Goal: Task Accomplishment & Management: Use online tool/utility

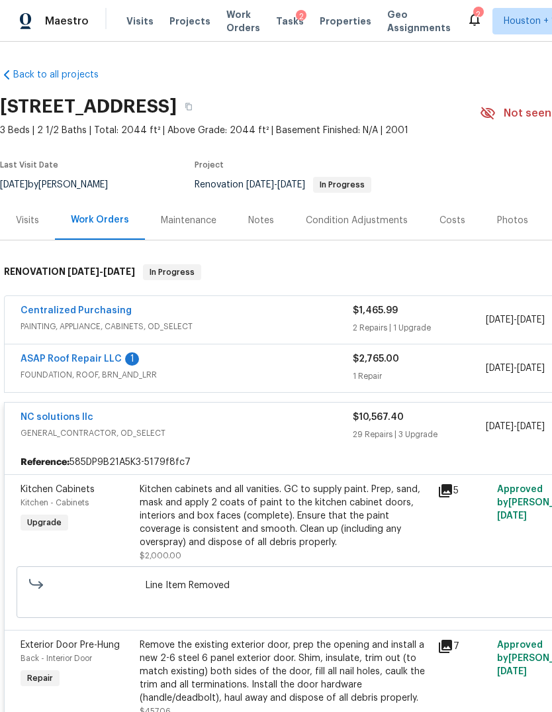
click at [33, 68] on link "Back to all projects" at bounding box center [63, 74] width 127 height 13
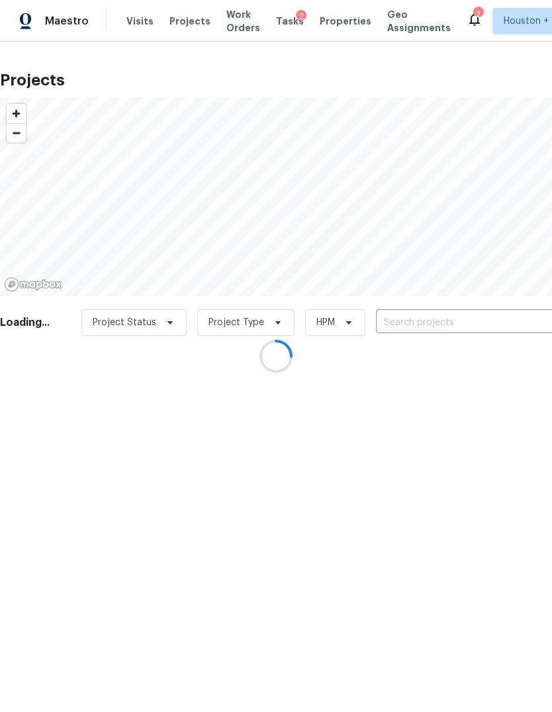
click at [36, 20] on div at bounding box center [276, 356] width 552 height 712
click at [40, 14] on div at bounding box center [276, 356] width 552 height 712
click at [34, 8] on div at bounding box center [276, 356] width 552 height 712
click at [38, 18] on div at bounding box center [276, 356] width 552 height 712
click at [44, 23] on div at bounding box center [276, 356] width 552 height 712
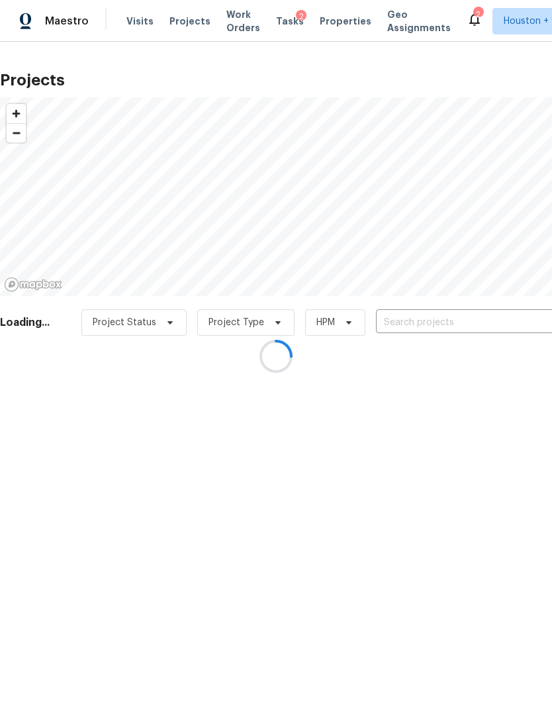
click at [45, 22] on div at bounding box center [276, 356] width 552 height 712
click at [47, 24] on div at bounding box center [276, 356] width 552 height 712
click at [44, 19] on div at bounding box center [276, 356] width 552 height 712
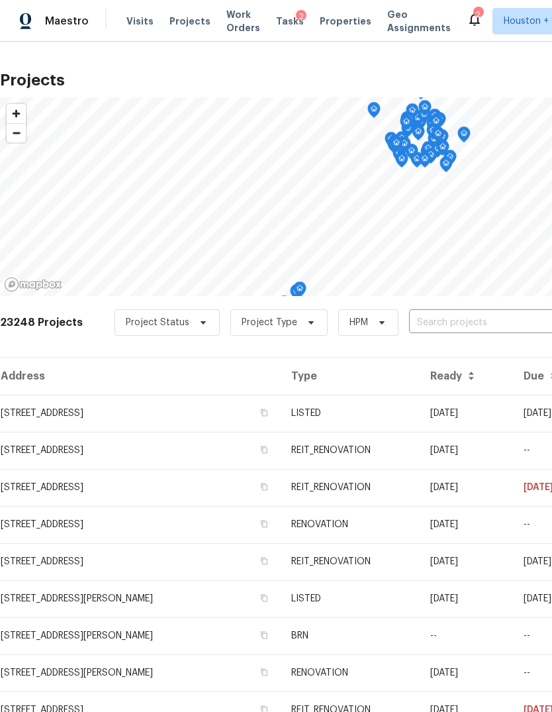
click at [31, 22] on img at bounding box center [26, 21] width 12 height 17
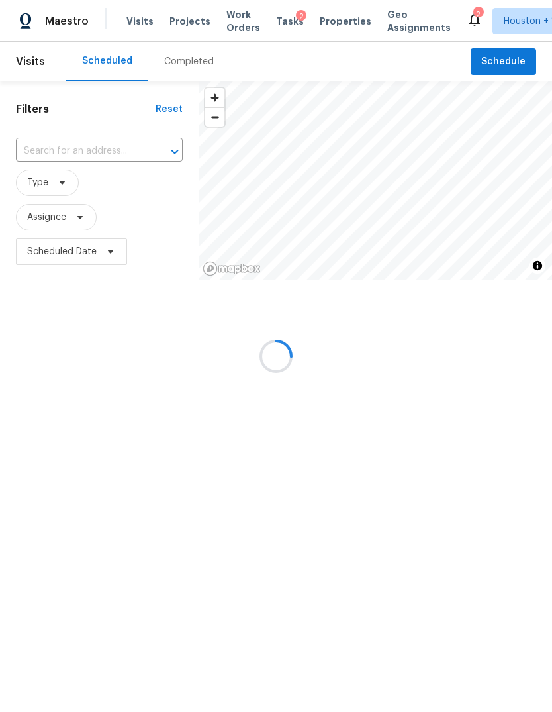
click at [40, 183] on div at bounding box center [276, 356] width 552 height 712
click at [39, 182] on div at bounding box center [276, 356] width 552 height 712
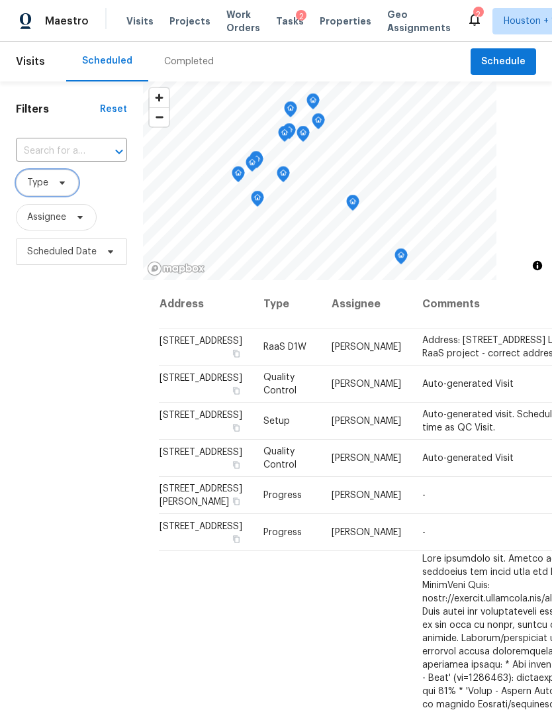
click at [39, 183] on span "Type" at bounding box center [37, 182] width 21 height 13
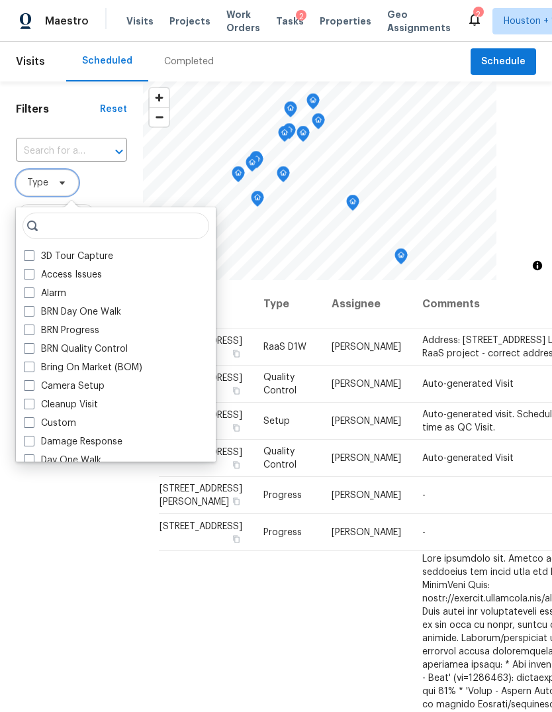
click at [42, 187] on span "Type" at bounding box center [37, 182] width 21 height 13
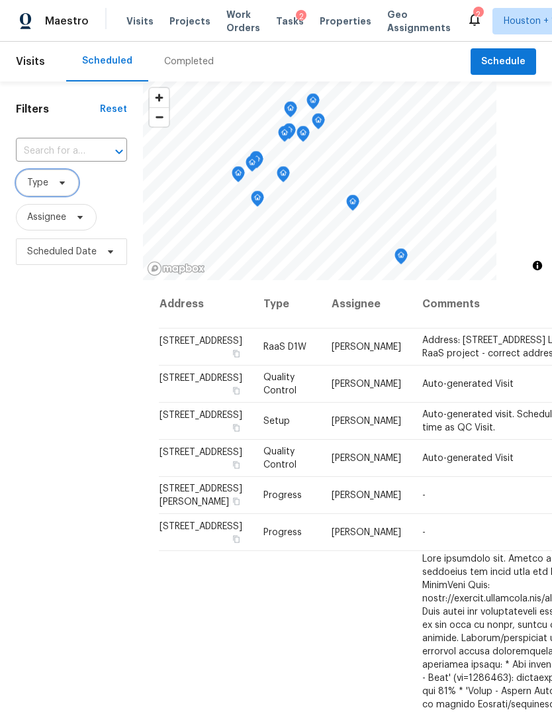
click at [46, 185] on span "Type" at bounding box center [37, 182] width 21 height 13
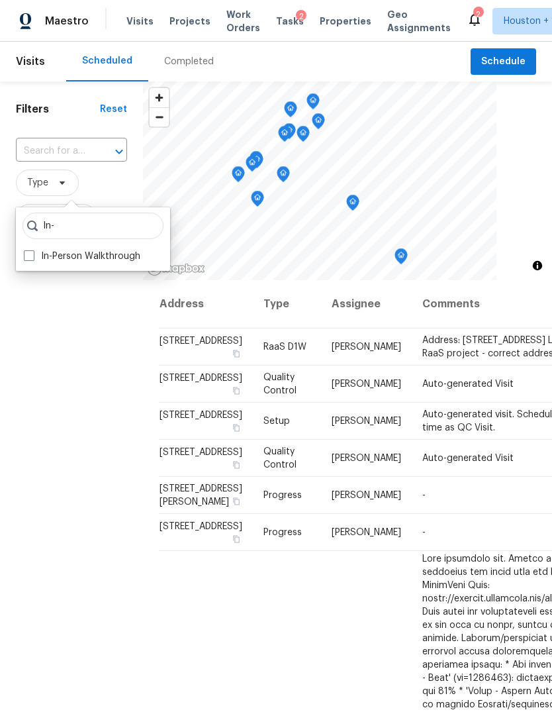
type input "In-"
click at [52, 257] on label "In-Person Walkthrough" at bounding box center [82, 256] width 116 height 13
click at [32, 257] on input "In-Person Walkthrough" at bounding box center [28, 254] width 9 height 9
checkbox input "true"
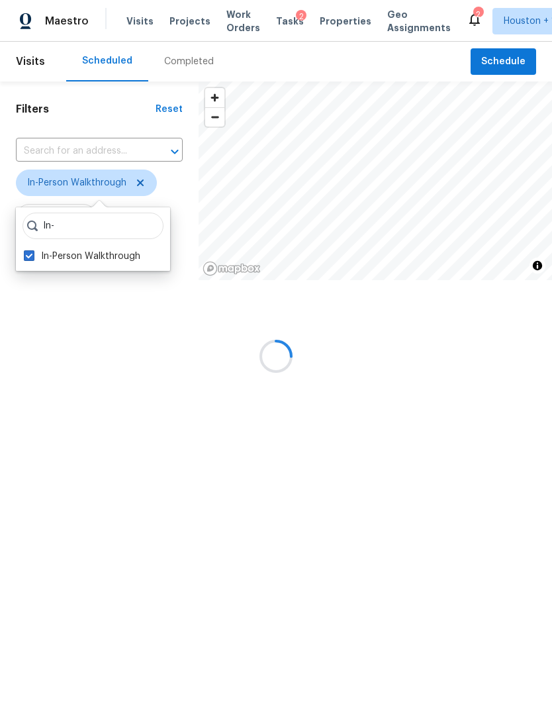
click at [83, 400] on div at bounding box center [276, 356] width 552 height 712
click at [46, 254] on div at bounding box center [276, 356] width 552 height 712
click at [48, 244] on div at bounding box center [276, 356] width 552 height 712
click at [56, 246] on div at bounding box center [276, 356] width 552 height 712
click at [54, 254] on div at bounding box center [276, 356] width 552 height 712
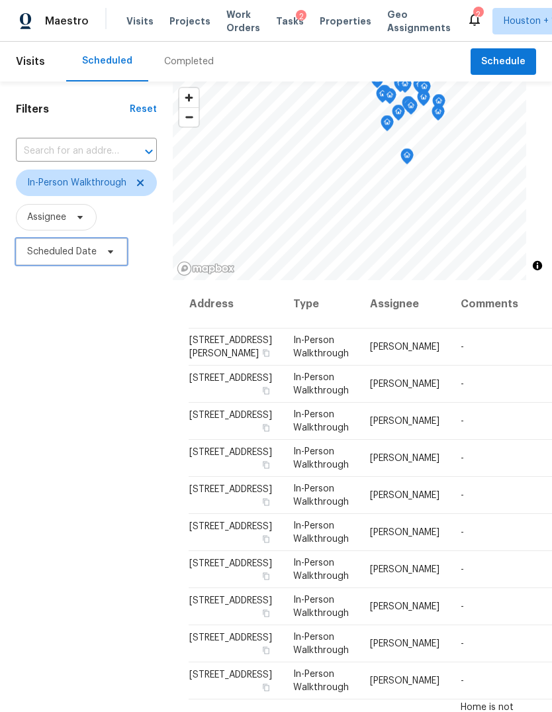
click at [57, 248] on span "Scheduled Date" at bounding box center [61, 251] width 69 height 13
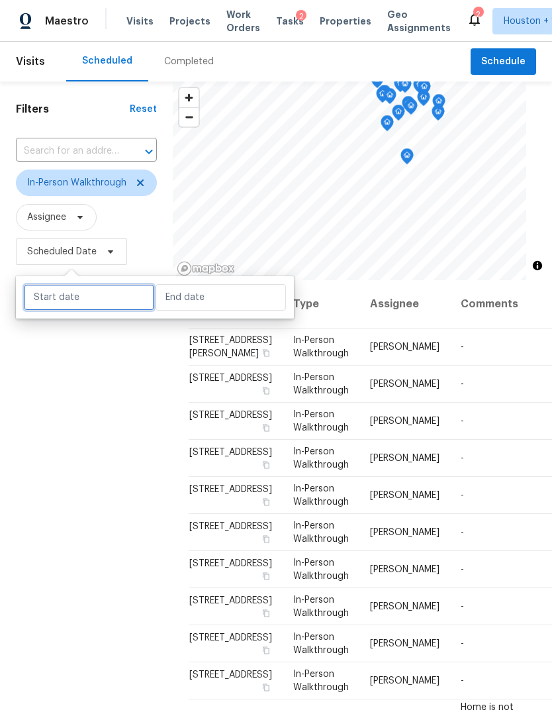
click at [69, 300] on input "text" at bounding box center [89, 297] width 130 height 26
select select "8"
select select "2025"
select select "9"
select select "2025"
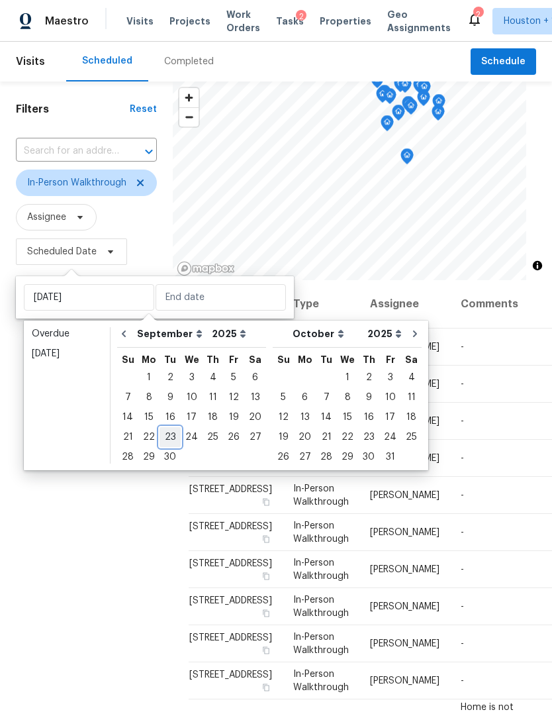
click at [167, 434] on div "23" at bounding box center [170, 437] width 21 height 19
type input "Tue, Sep 23"
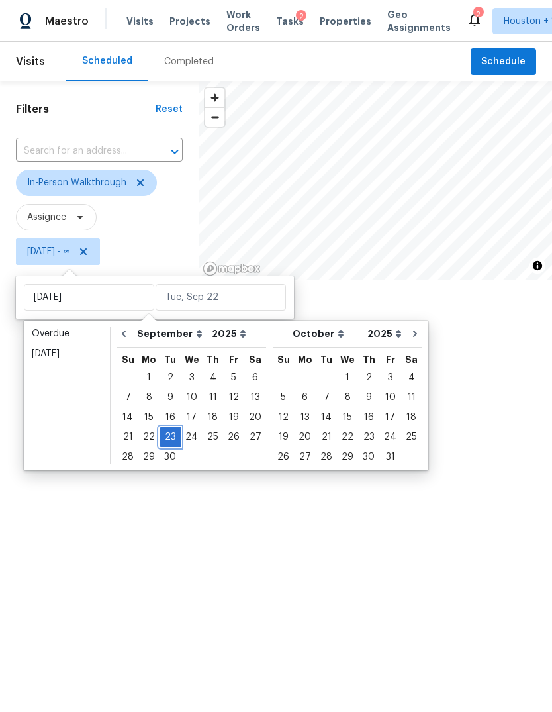
click at [167, 438] on div "23" at bounding box center [170, 437] width 21 height 19
type input "Tue, Sep 23"
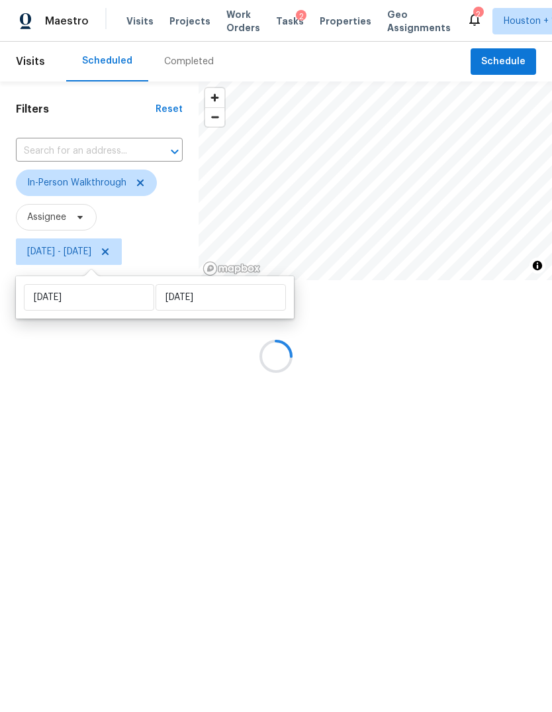
click at [60, 413] on div at bounding box center [276, 356] width 552 height 712
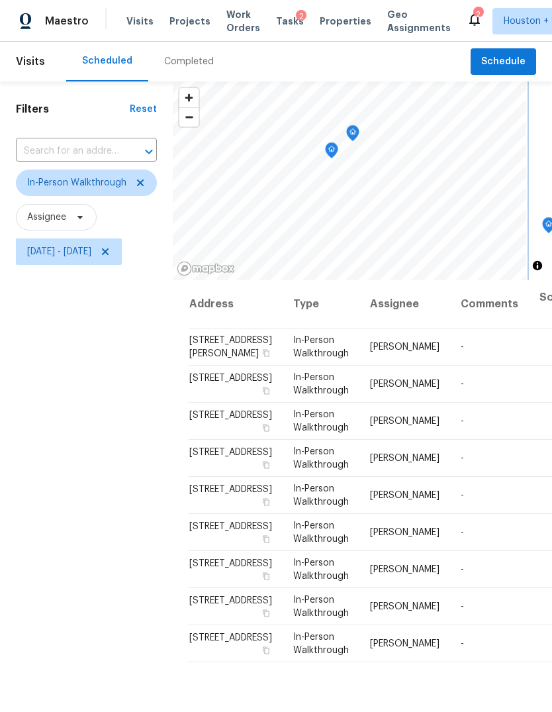
click at [359, 133] on icon "Map marker" at bounding box center [353, 133] width 12 height 15
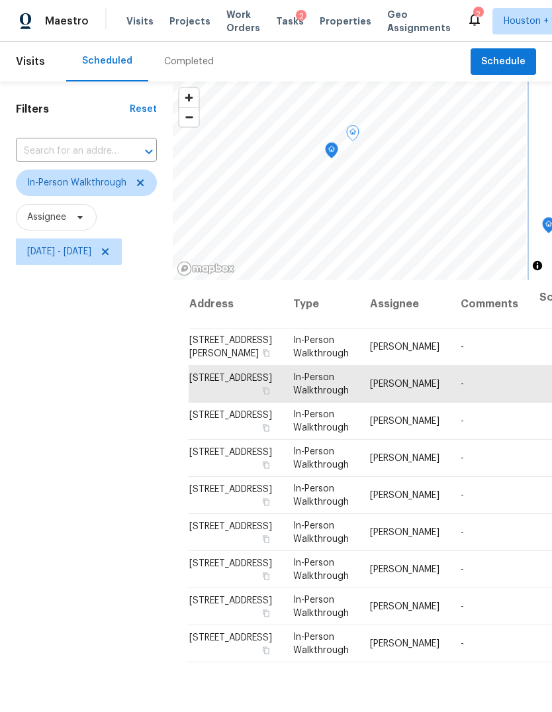
click at [332, 150] on icon "Map marker" at bounding box center [331, 151] width 1 height 2
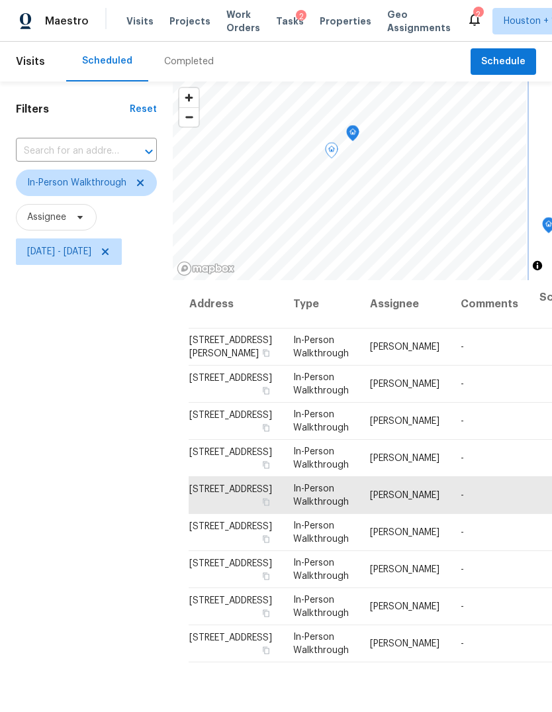
click at [338, 150] on icon "Map marker" at bounding box center [332, 150] width 12 height 15
click at [359, 130] on icon "Map marker" at bounding box center [353, 133] width 12 height 15
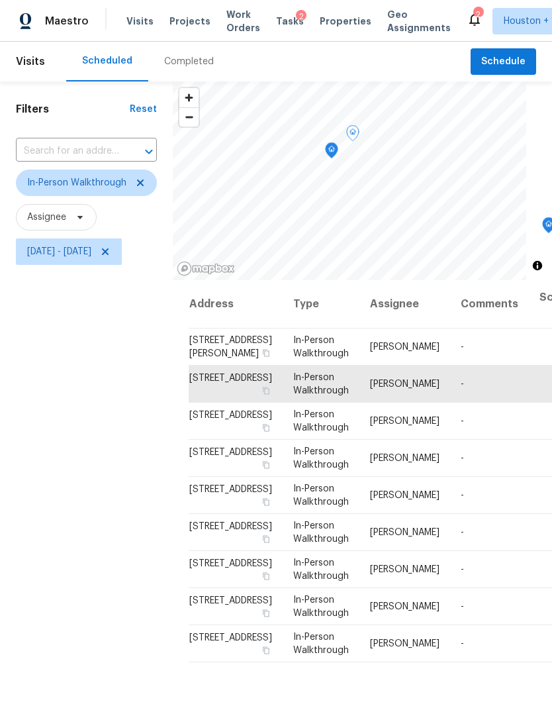
click at [0, 0] on icon at bounding box center [0, 0] width 0 height 0
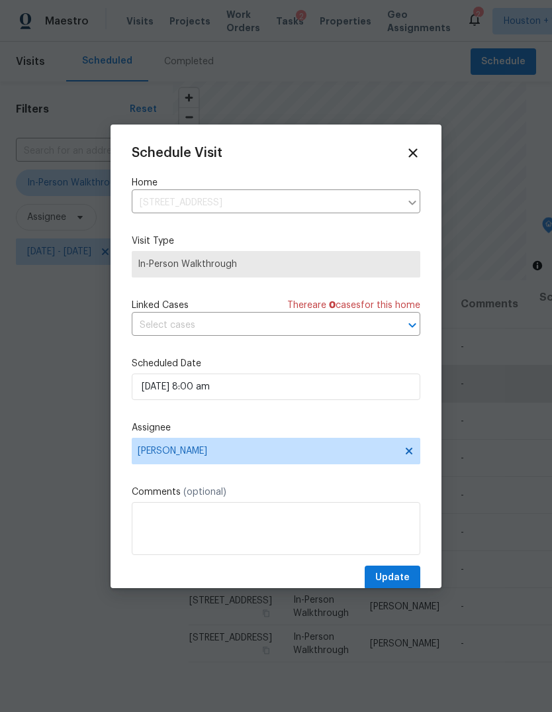
click at [409, 152] on icon at bounding box center [413, 153] width 15 height 15
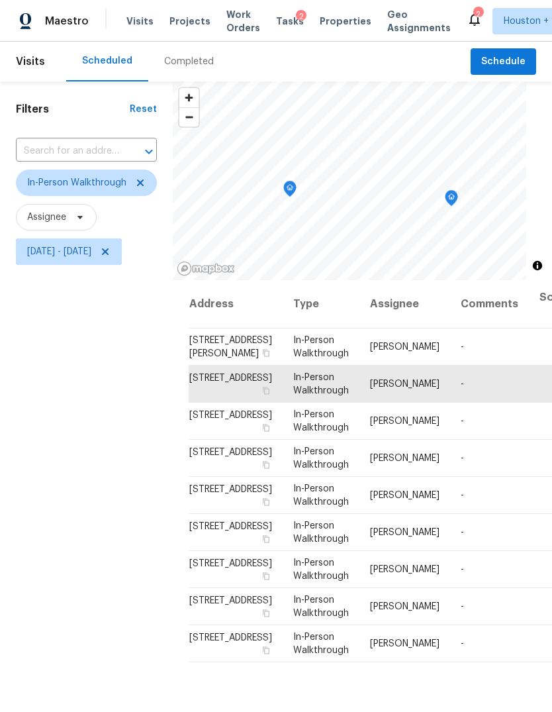
click at [457, 197] on icon "Map marker" at bounding box center [451, 198] width 12 height 15
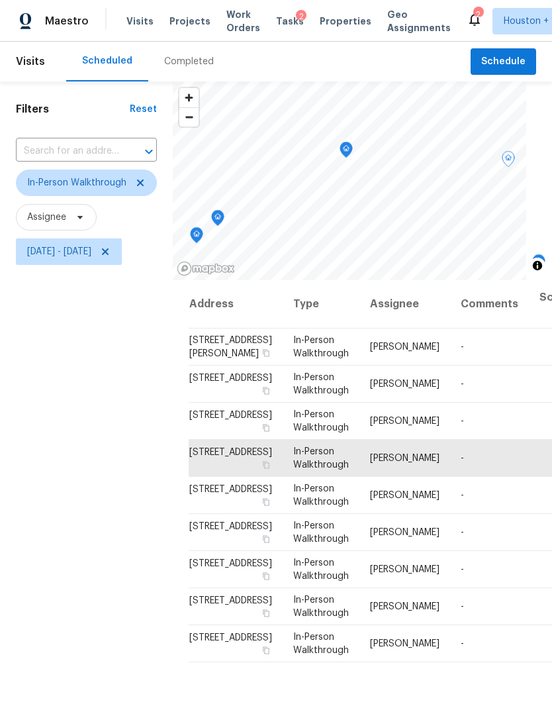
click at [352, 146] on icon "Map marker" at bounding box center [346, 149] width 12 height 15
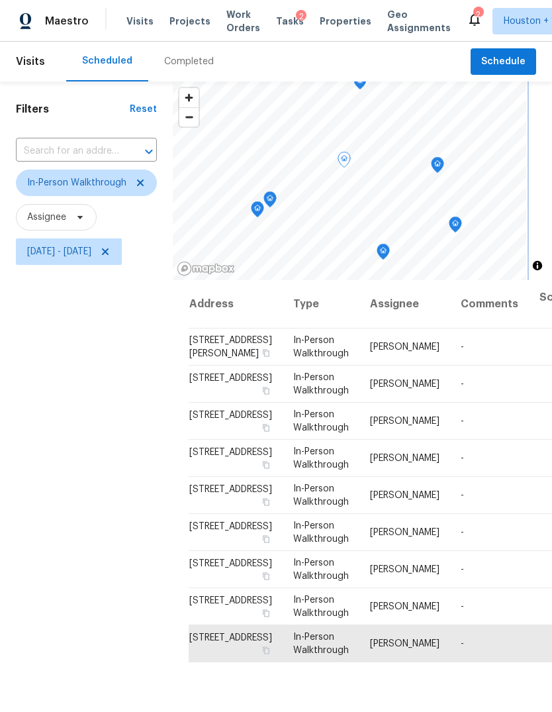
click at [276, 197] on icon "Map marker" at bounding box center [270, 199] width 12 height 15
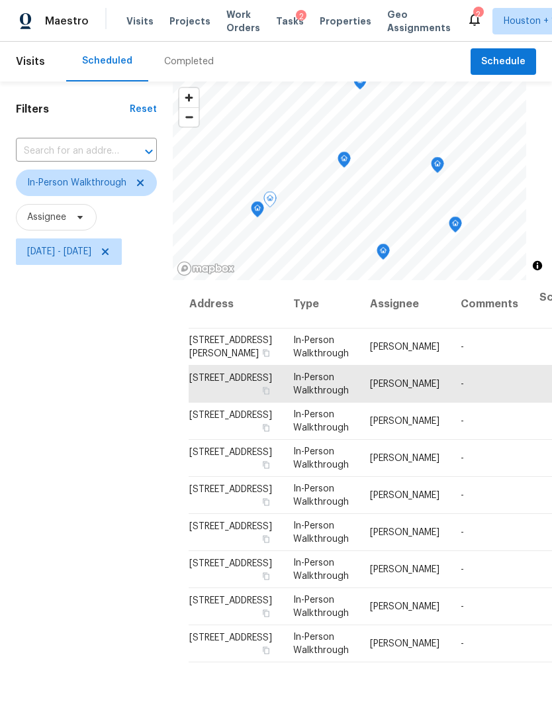
click at [0, 0] on icon at bounding box center [0, 0] width 0 height 0
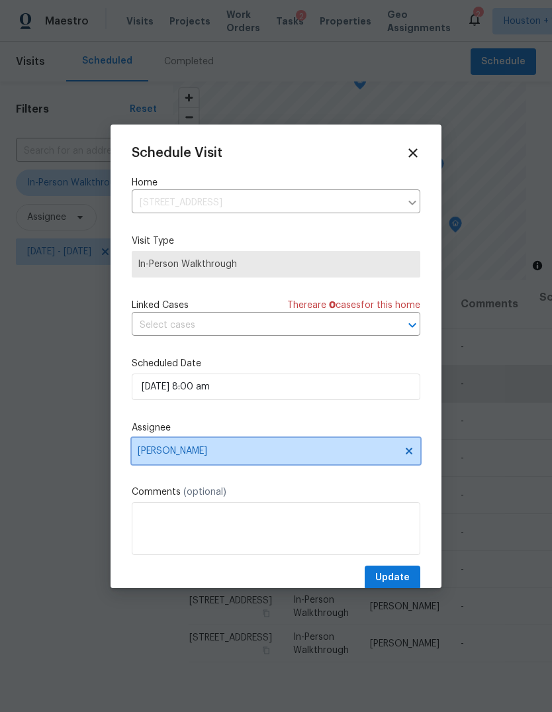
click at [349, 449] on span "[PERSON_NAME]" at bounding box center [267, 450] width 259 height 11
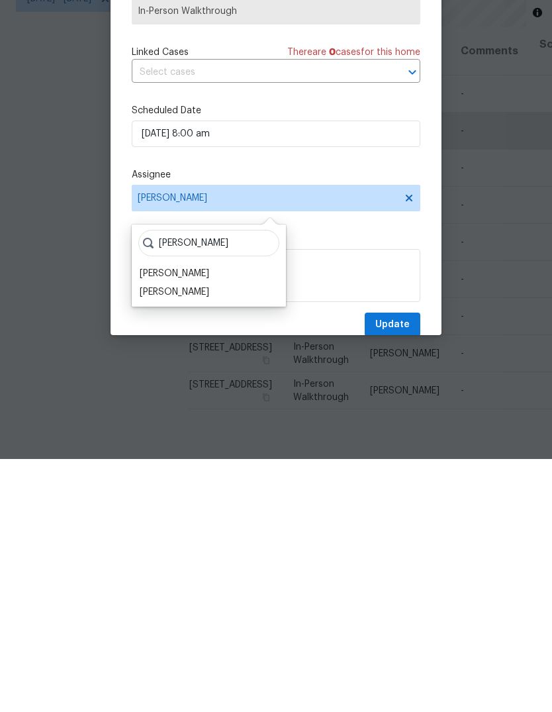
type input "Jose"
click at [156, 520] on div "Joseph Wolfe" at bounding box center [174, 526] width 69 height 13
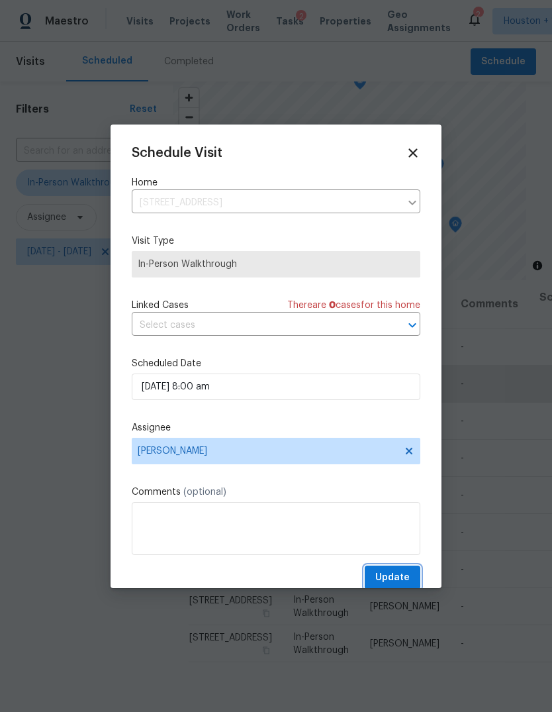
click at [409, 569] on button "Update" at bounding box center [393, 577] width 56 height 24
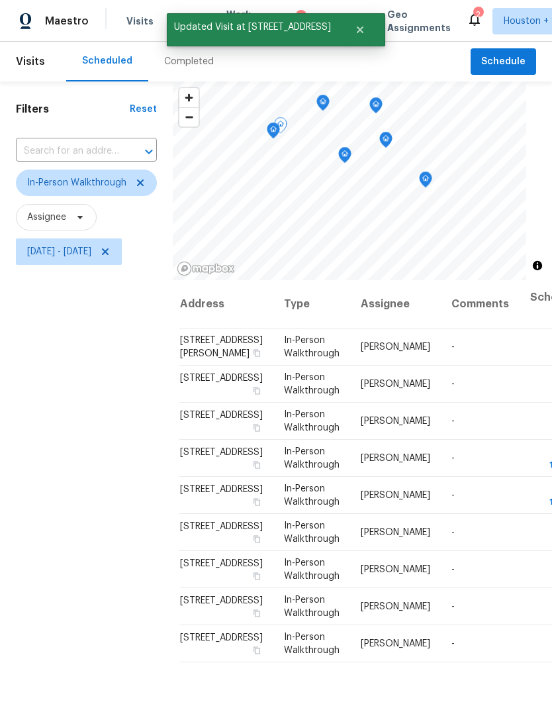
scroll to position [94, 9]
